Goal: Transaction & Acquisition: Purchase product/service

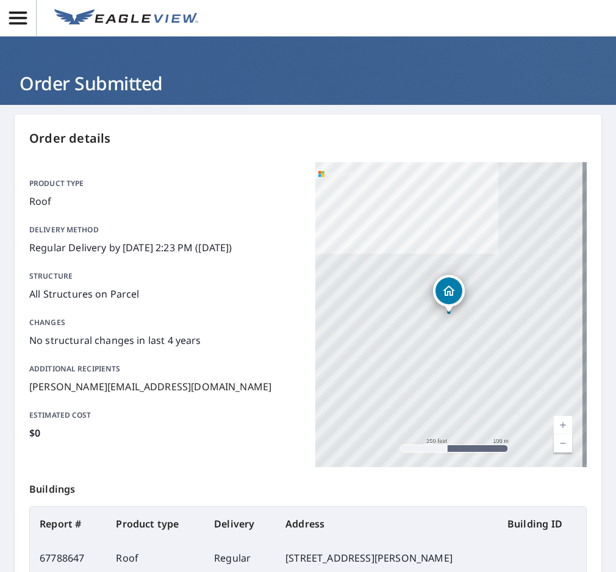
scroll to position [13, 0]
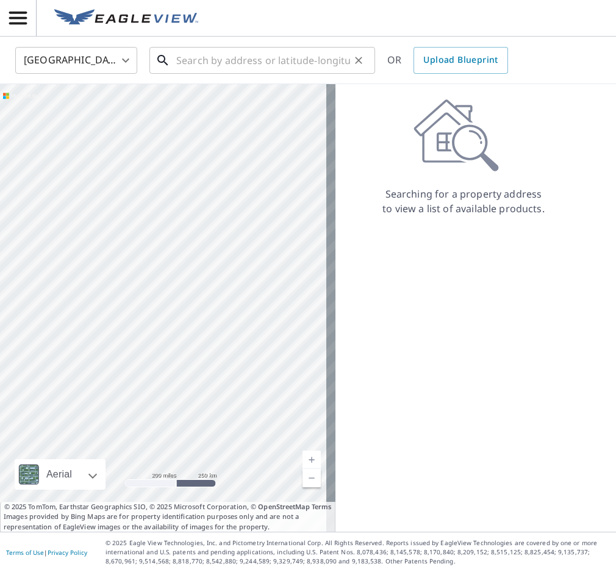
click at [250, 69] on input "text" at bounding box center [263, 60] width 174 height 34
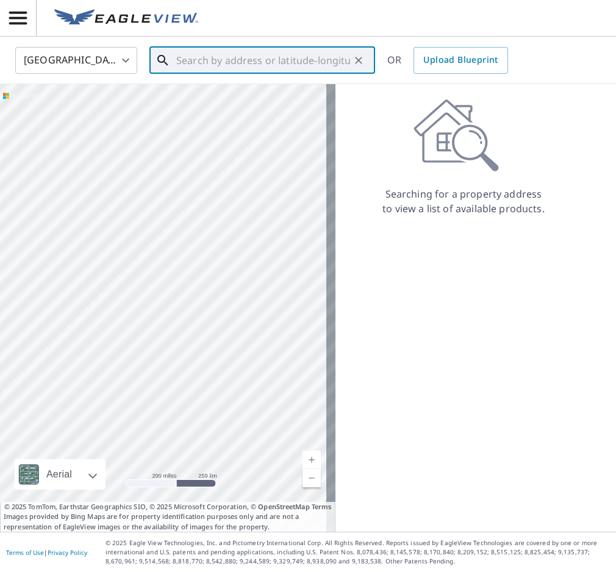
paste input "[STREET_ADDRESS][US_STATE]"
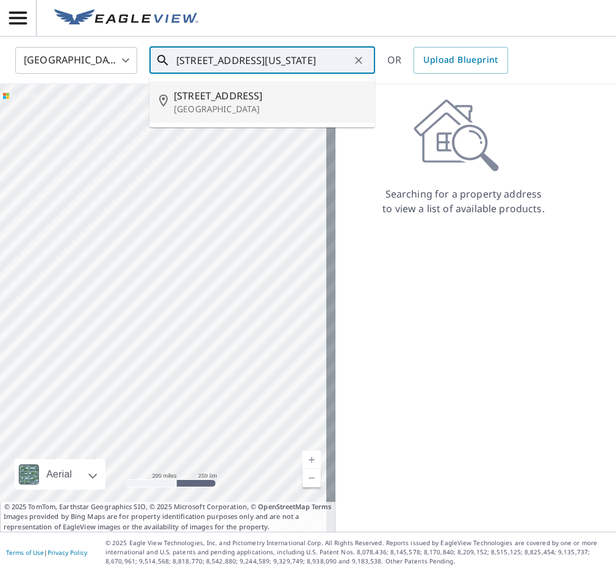
click at [224, 100] on span "[STREET_ADDRESS]" at bounding box center [270, 95] width 192 height 15
type input "[STREET_ADDRESS][PERSON_NAME]"
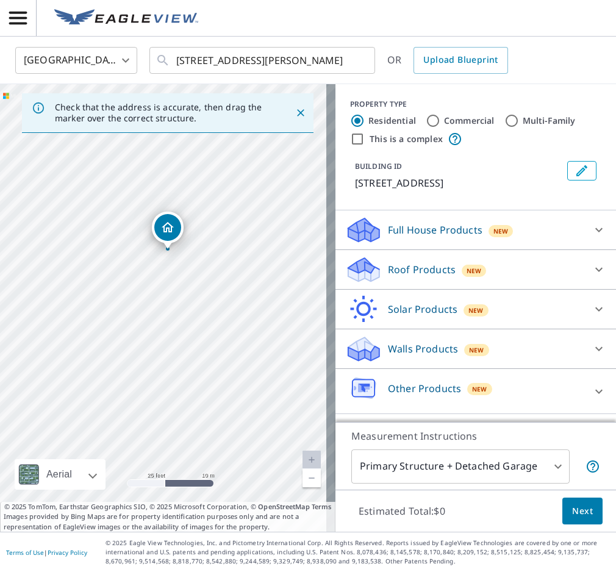
click at [606, 267] on div "Roof Products New Premium $0 Gutter $12 Bid Perfect™ $16.65 Roof $0" at bounding box center [476, 270] width 281 height 40
click at [597, 267] on icon at bounding box center [599, 269] width 15 height 15
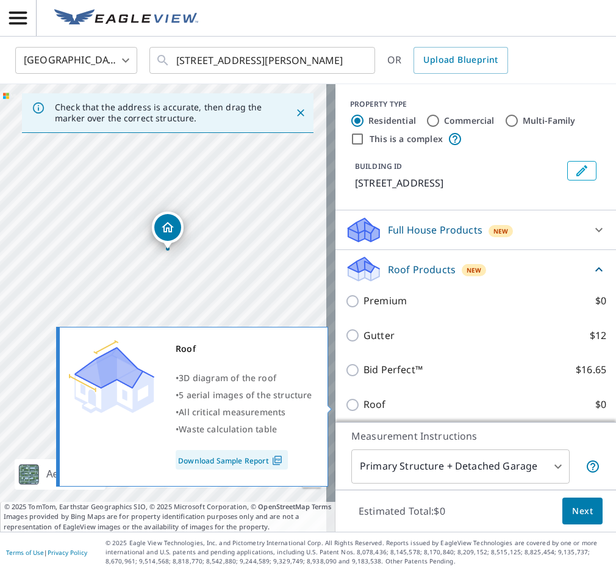
click at [572, 397] on label "Roof $0" at bounding box center [485, 404] width 243 height 15
click at [364, 398] on input "Roof $0" at bounding box center [354, 405] width 18 height 15
checkbox input "true"
type input "3"
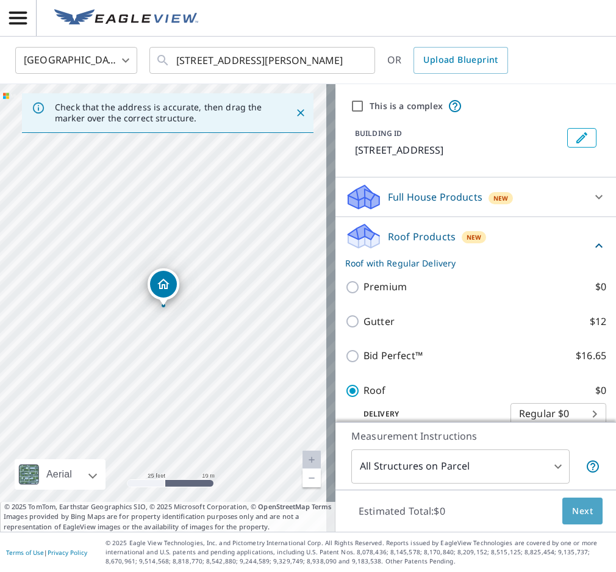
click at [572, 511] on span "Next" at bounding box center [582, 511] width 21 height 15
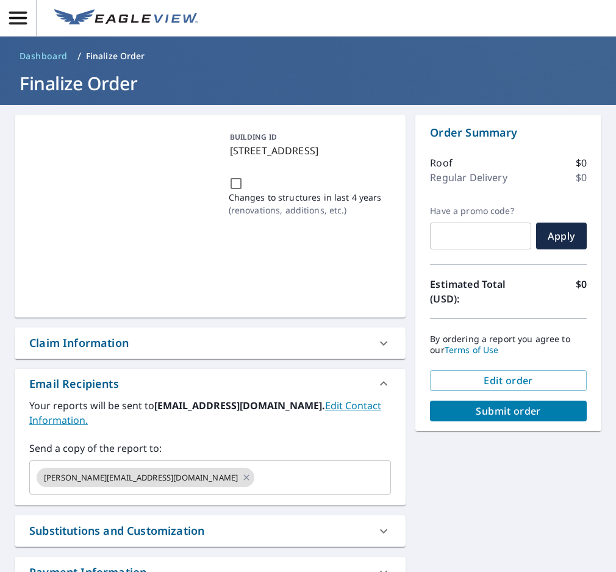
scroll to position [61, 0]
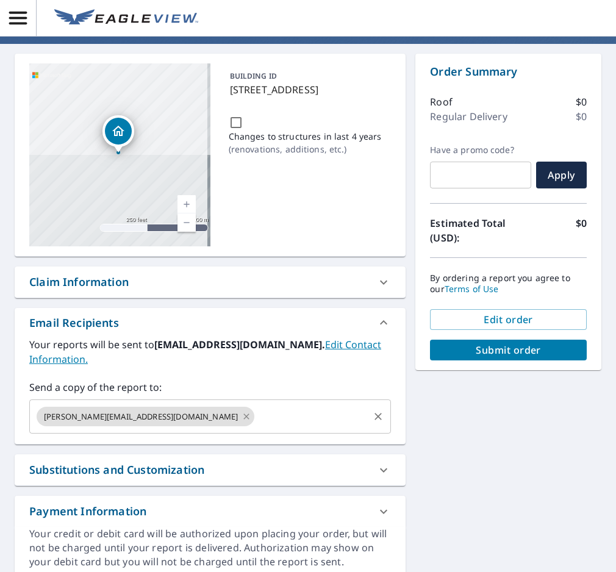
click at [242, 410] on icon at bounding box center [247, 416] width 10 height 13
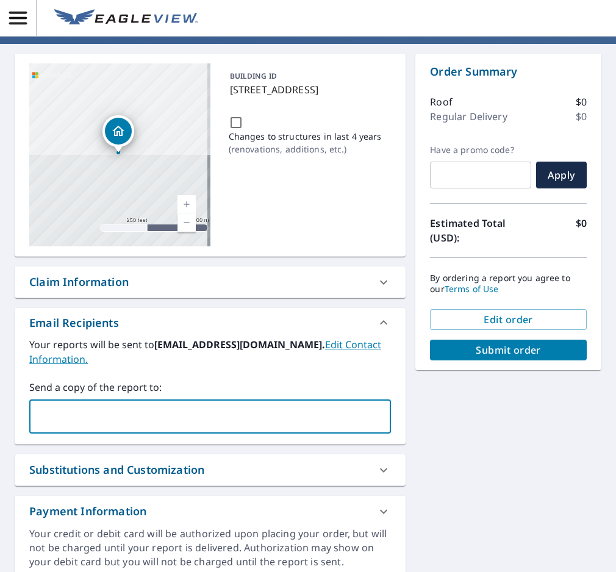
click at [139, 405] on input "text" at bounding box center [201, 416] width 333 height 23
type input "[PERSON_NAME][EMAIL_ADDRESS][DOMAIN_NAME]"
click at [516, 356] on span "Submit order" at bounding box center [508, 350] width 137 height 13
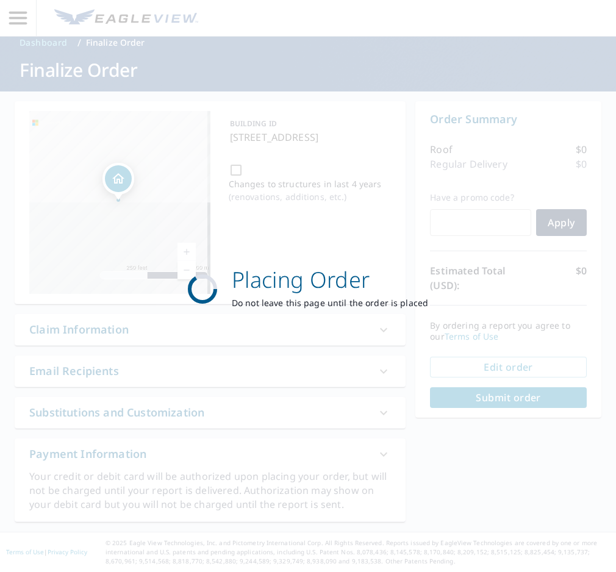
scroll to position [13, 0]
